Goal: Information Seeking & Learning: Check status

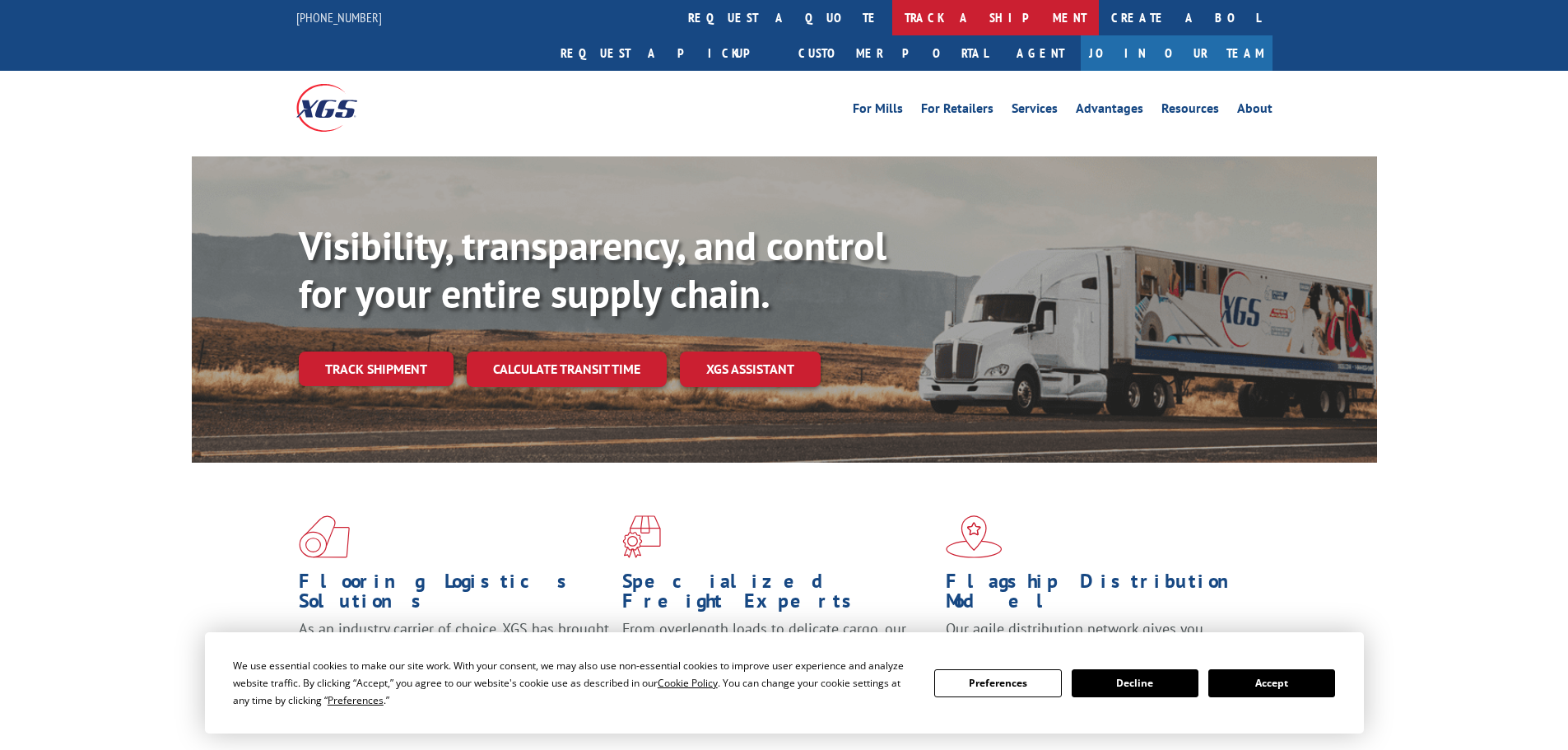
click at [892, 11] on link "track a shipment" at bounding box center [995, 18] width 207 height 35
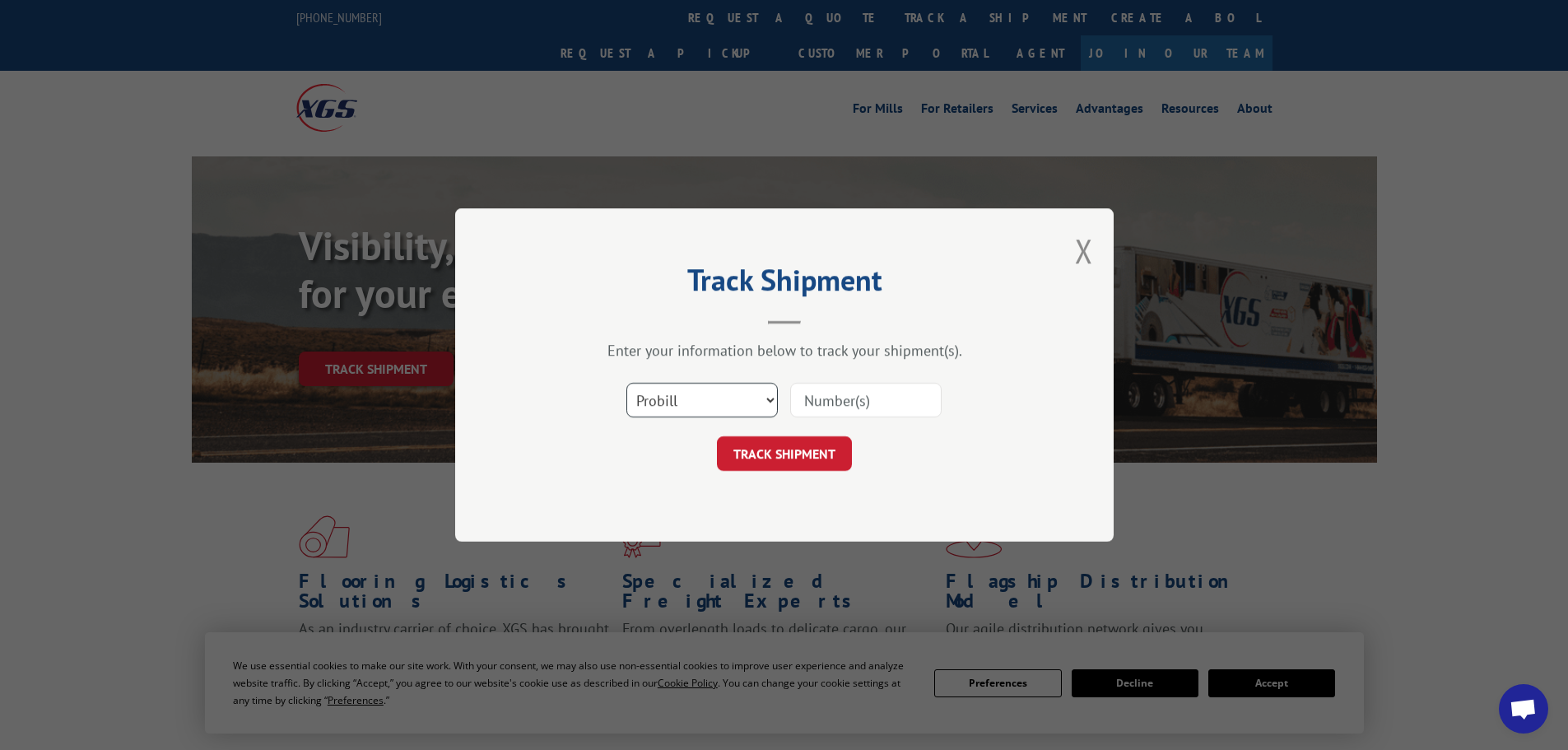
click at [676, 405] on select "Select category... Probill BOL PO" at bounding box center [702, 400] width 152 height 34
select select "bol"
click at [626, 383] on select "Select category... Probill BOL PO" at bounding box center [702, 400] width 152 height 34
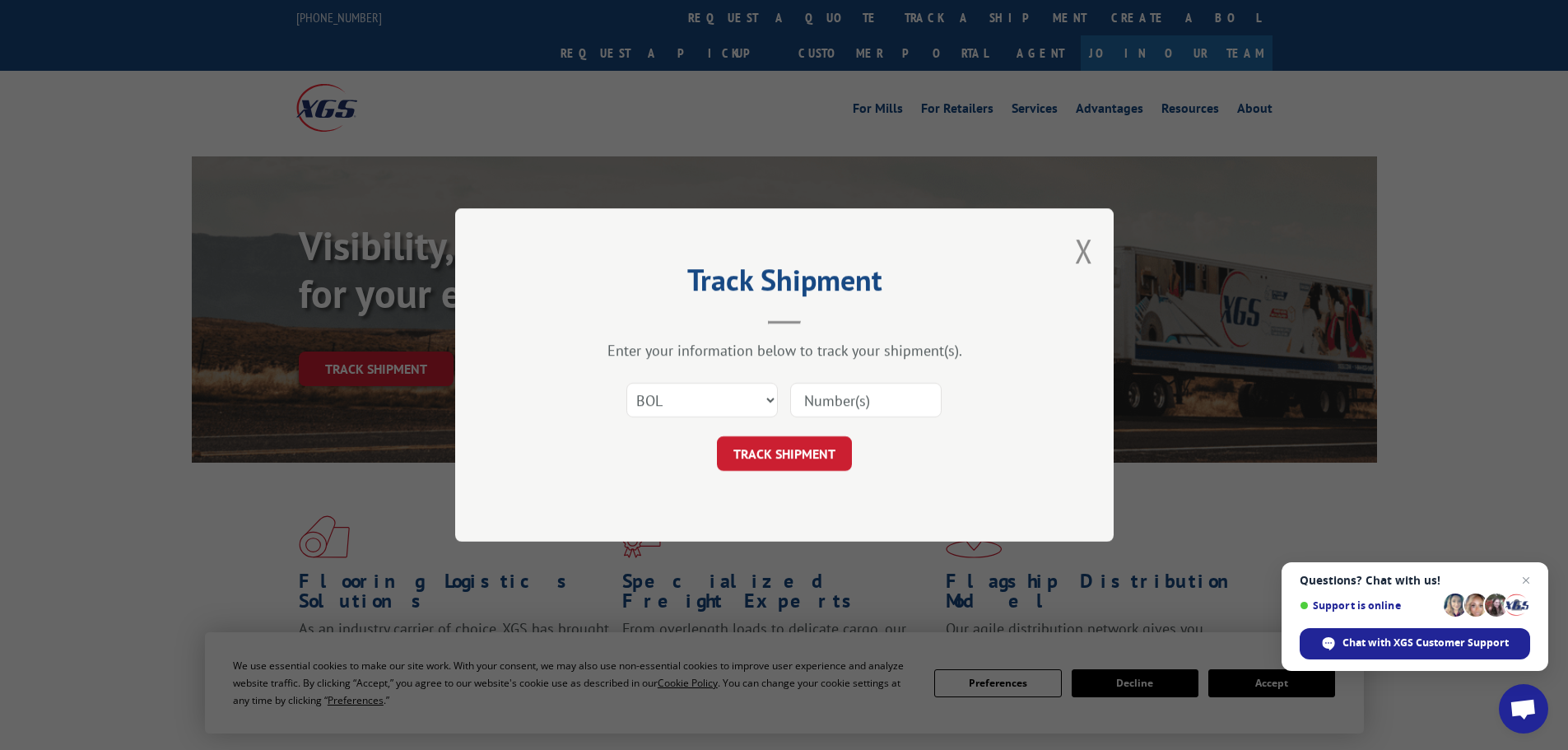
click at [822, 398] on input at bounding box center [866, 400] width 152 height 34
paste input "5522318"
type input "5522318"
drag, startPoint x: 775, startPoint y: 445, endPoint x: 903, endPoint y: 467, distance: 129.9
click at [776, 446] on button "TRACK SHIPMENT" at bounding box center [784, 453] width 135 height 34
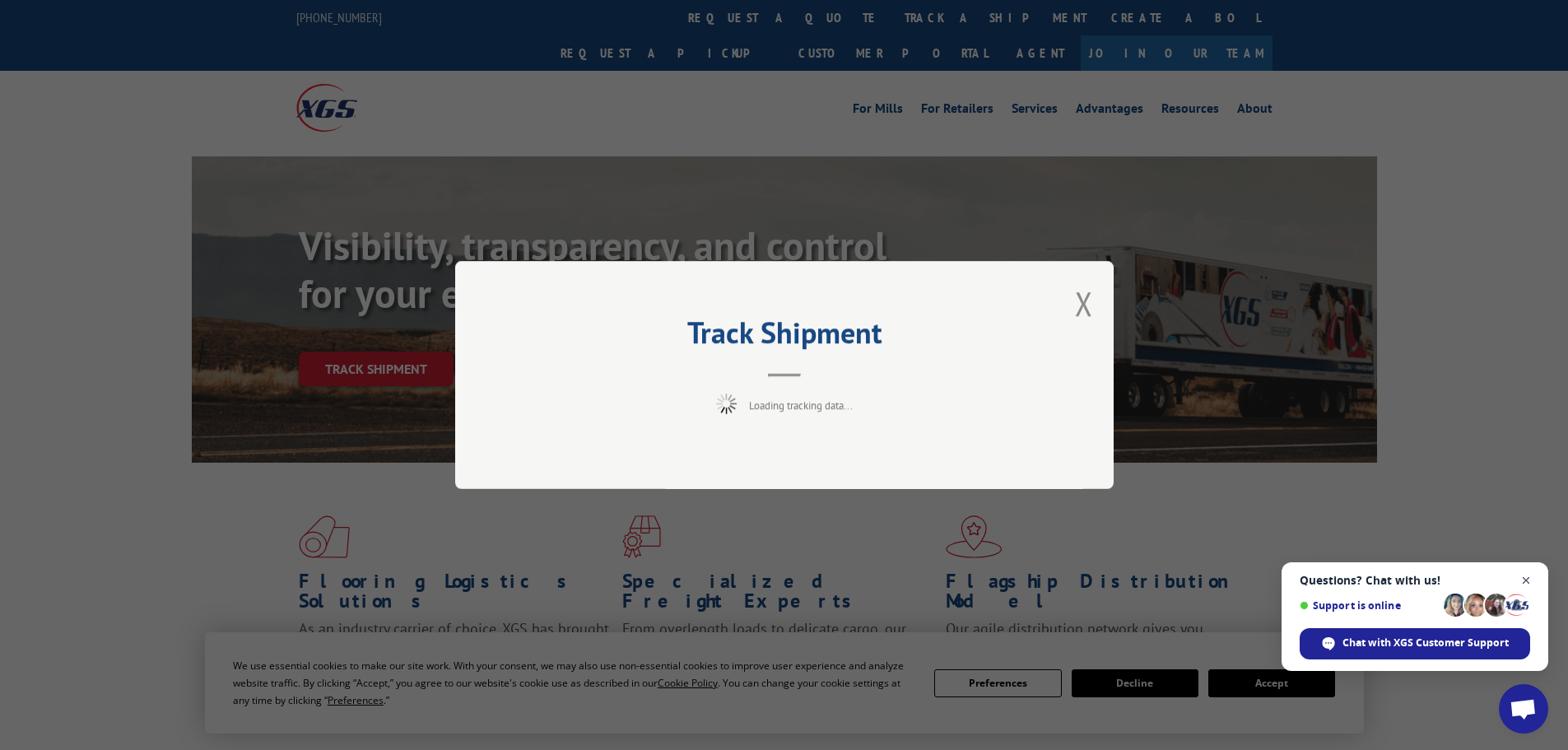
click at [1529, 580] on span "Close chat" at bounding box center [1526, 580] width 21 height 21
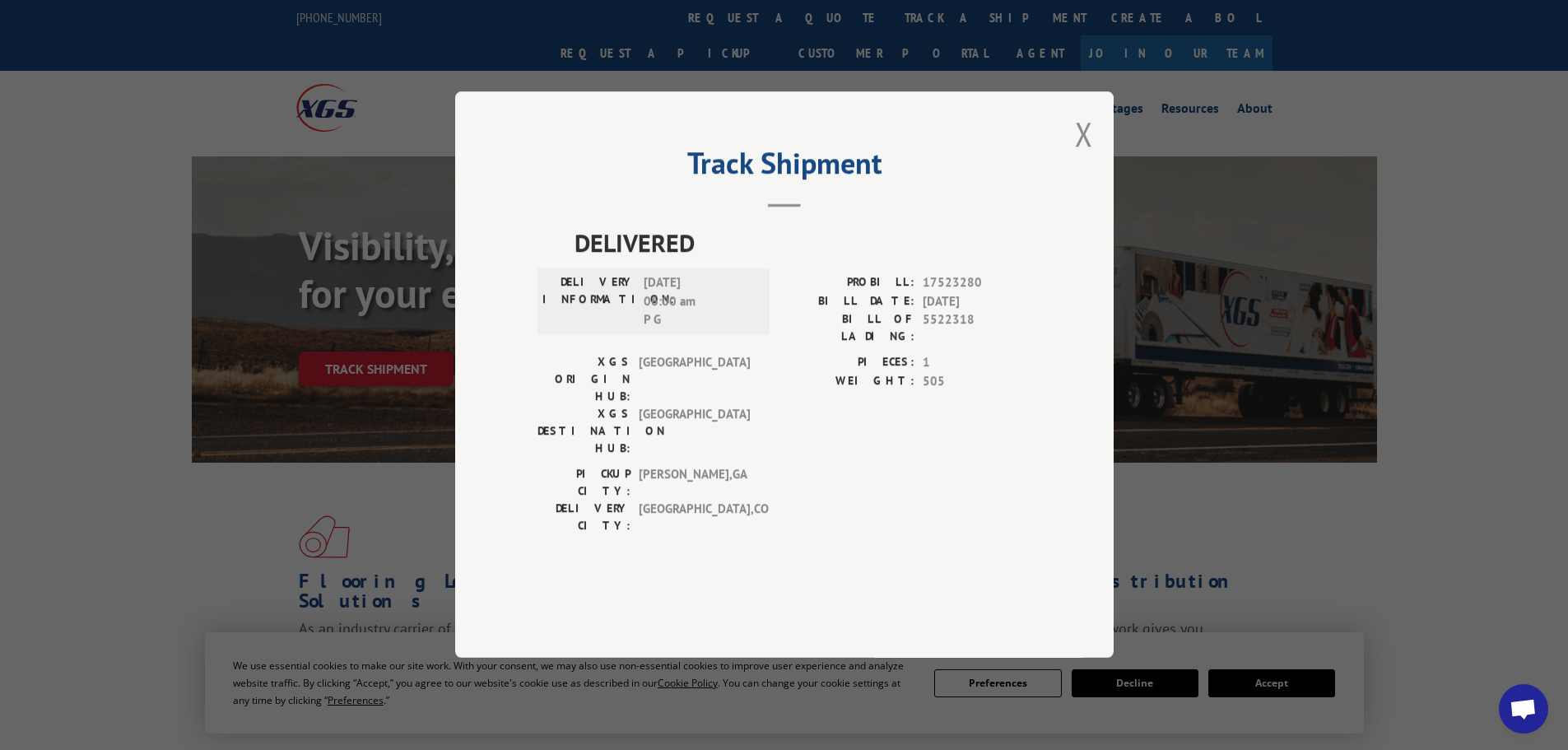
drag, startPoint x: 1099, startPoint y: 175, endPoint x: 1079, endPoint y: 173, distance: 20.1
click at [1098, 174] on div "Track Shipment DELIVERED DELIVERY INFORMATION: [DATE] 06:00 am P G PROBILL: 175…" at bounding box center [784, 374] width 659 height 566
click at [1086, 156] on button "Close modal" at bounding box center [1084, 134] width 18 height 43
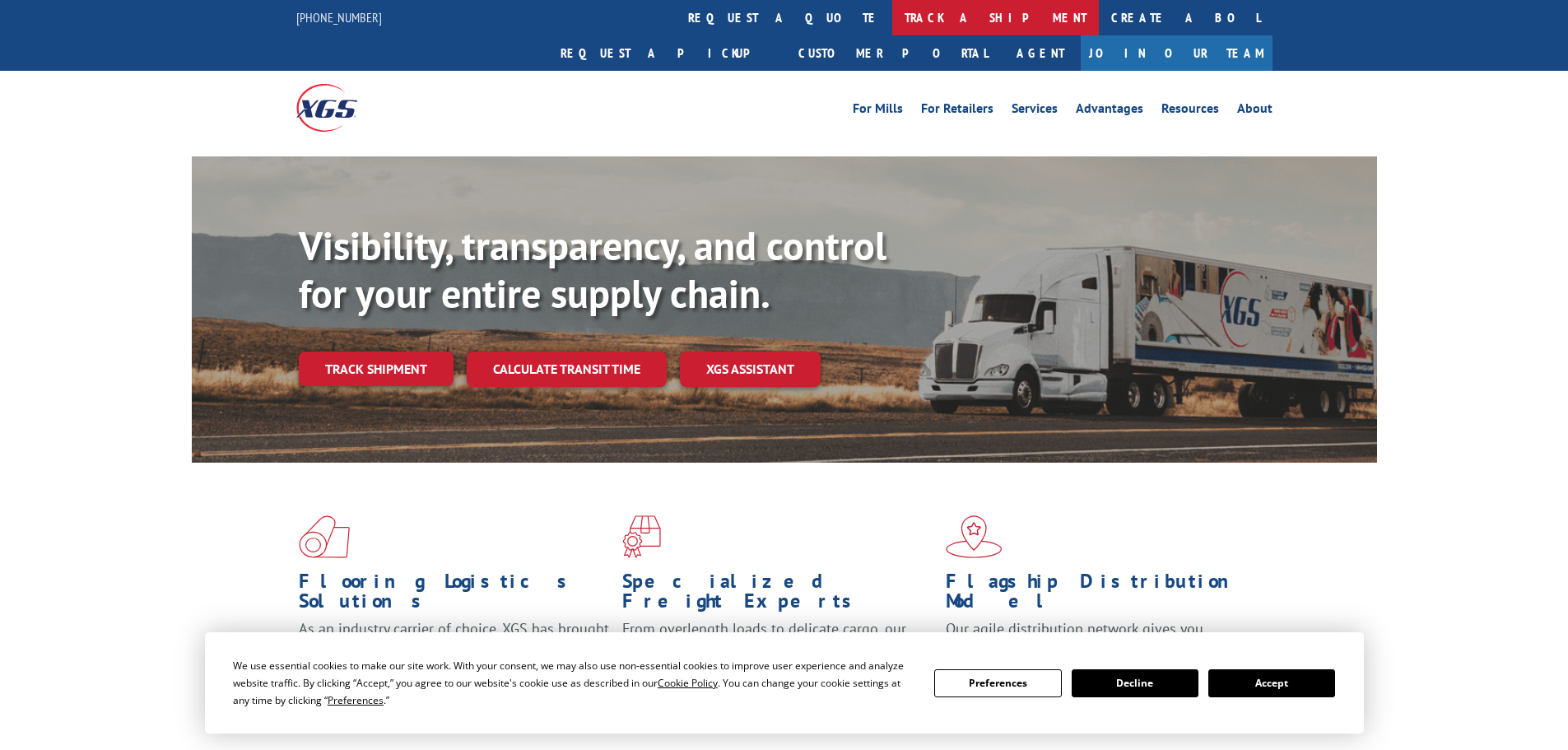
click at [892, 17] on link "track a shipment" at bounding box center [995, 18] width 207 height 35
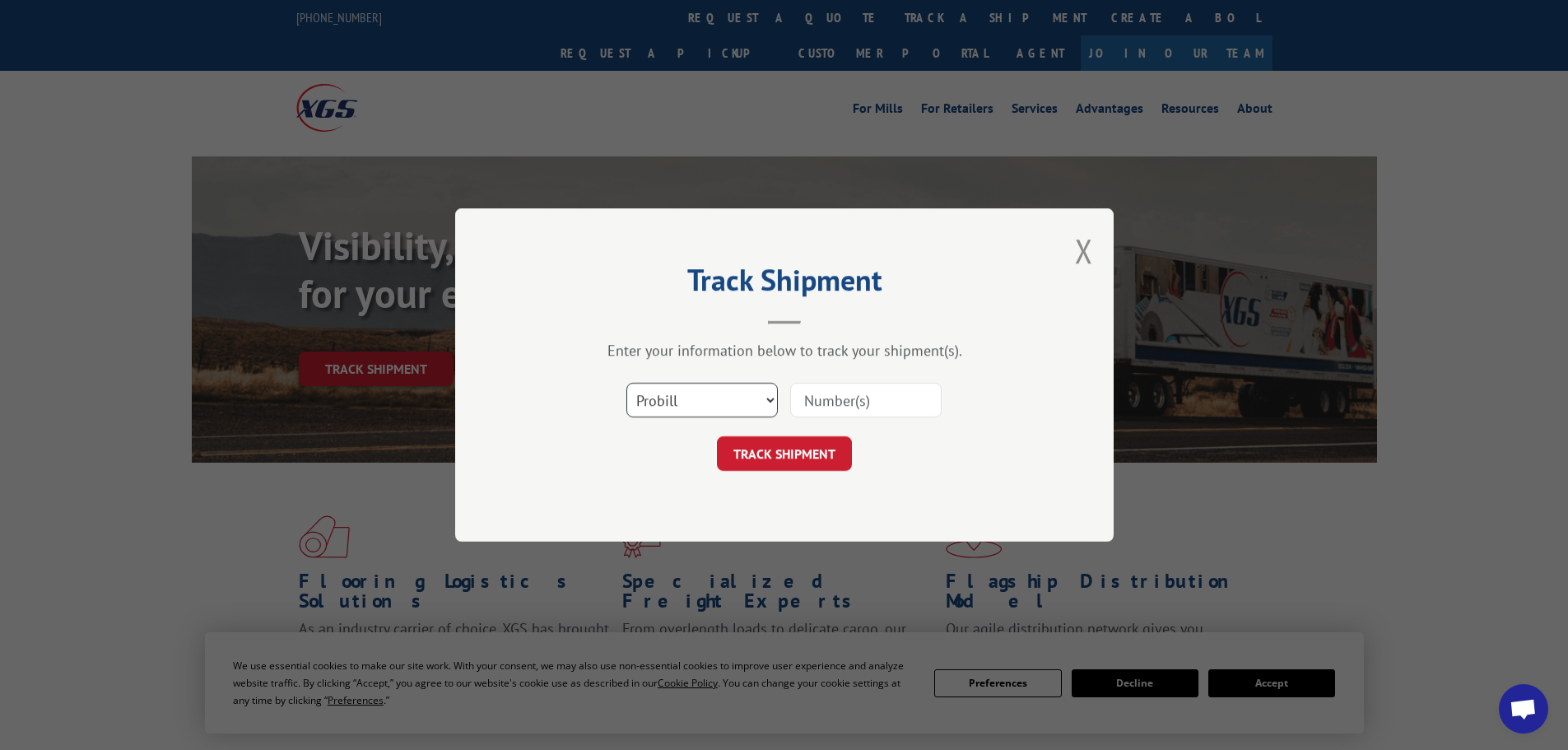
click at [677, 404] on select "Select category... Probill BOL PO" at bounding box center [702, 400] width 152 height 34
select select "bol"
click at [626, 383] on select "Select category... Probill BOL PO" at bounding box center [702, 400] width 152 height 34
click at [813, 400] on input at bounding box center [866, 400] width 152 height 34
paste input "7058035"
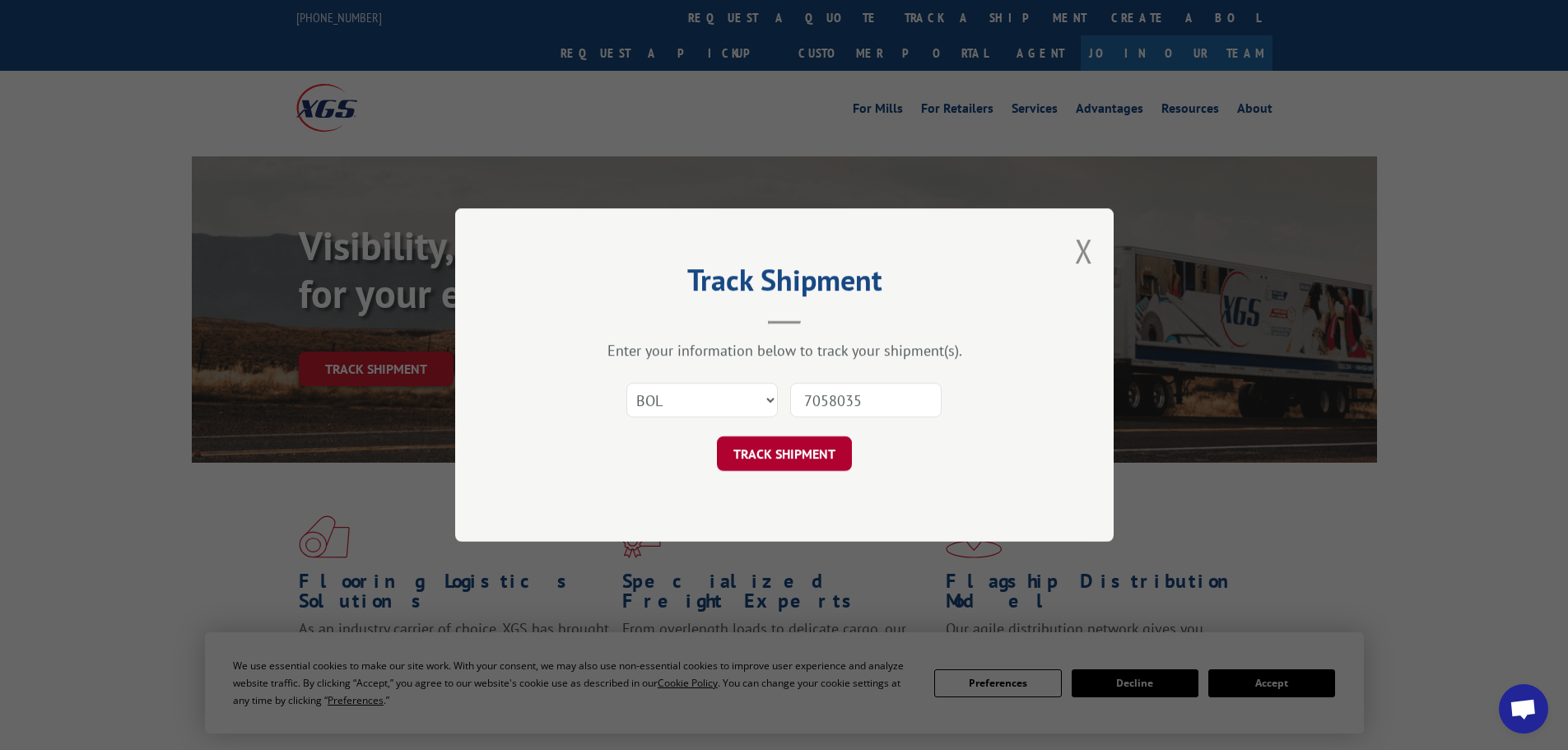
type input "7058035"
click at [800, 461] on button "TRACK SHIPMENT" at bounding box center [784, 453] width 135 height 34
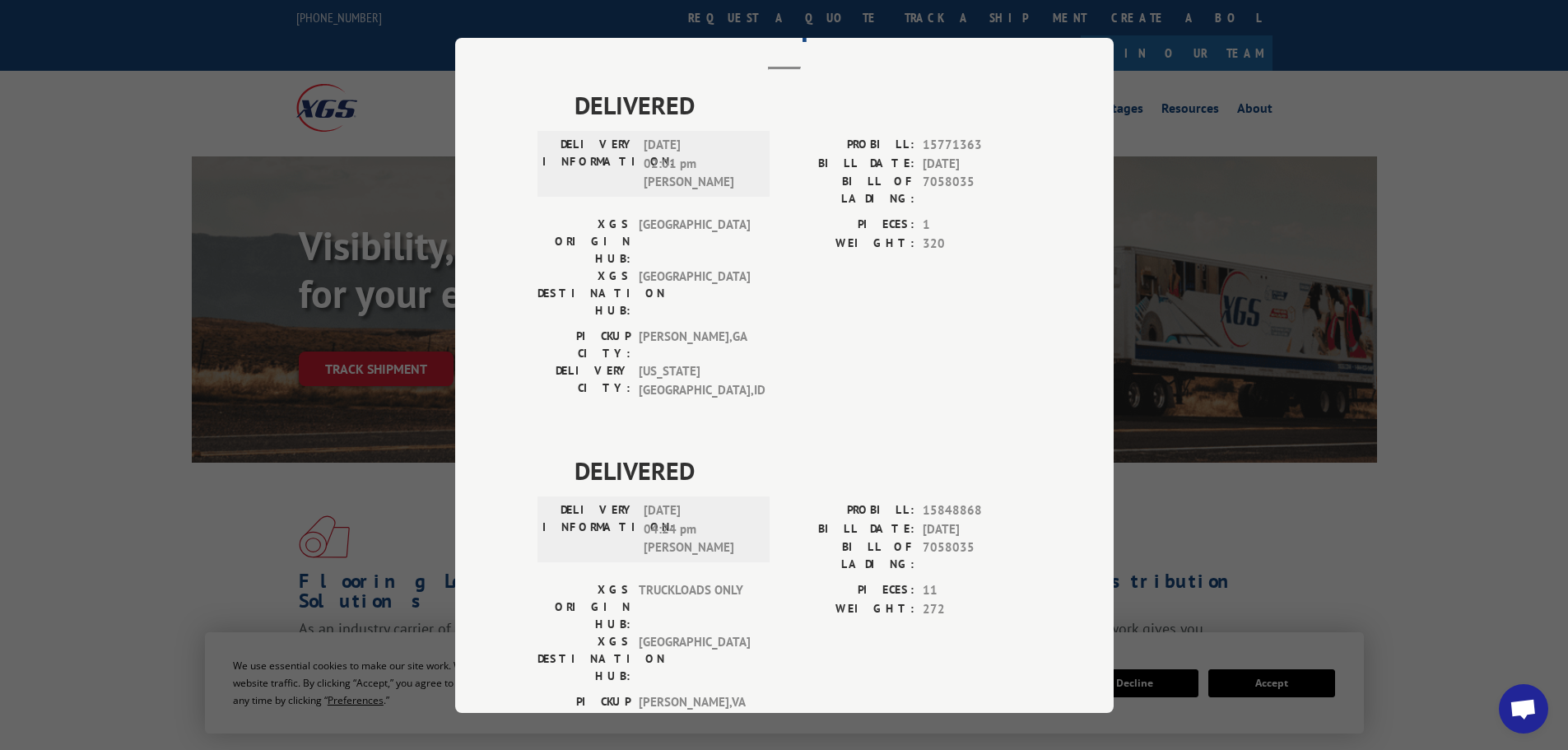
scroll to position [83, 0]
